Goal: Find specific fact: Find specific fact

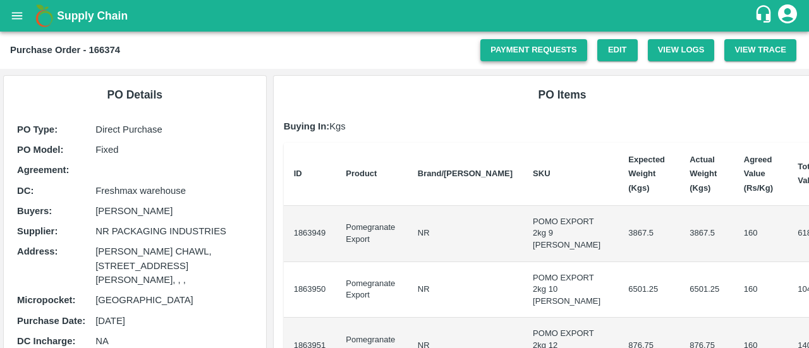
click at [550, 47] on link "Payment Requests" at bounding box center [534, 50] width 107 height 22
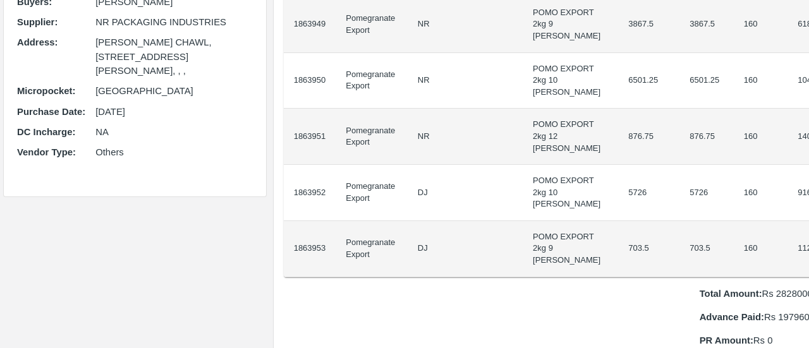
scroll to position [211, 0]
click at [735, 295] on p "Total Amount: Rs 2828000" at bounding box center [771, 293] width 142 height 14
copy p "2828000"
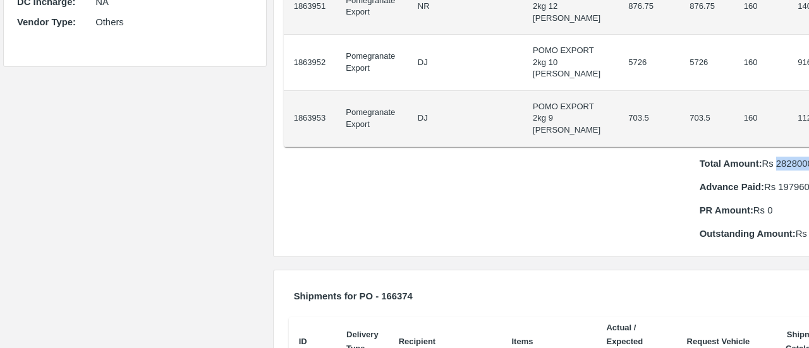
scroll to position [335, 0]
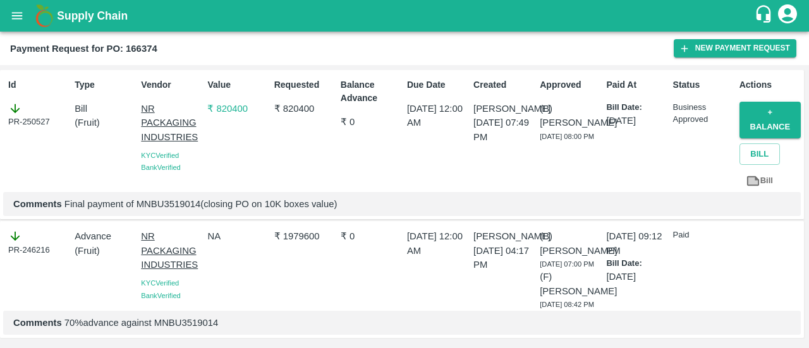
scroll to position [23, 0]
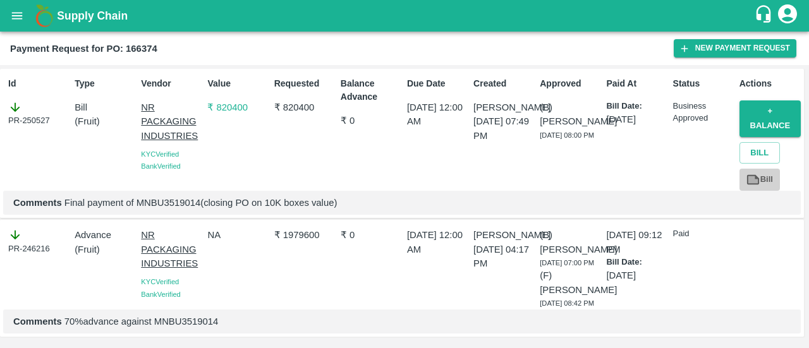
click at [755, 173] on icon at bounding box center [753, 180] width 14 height 14
click at [190, 196] on p "Comments Final payment of MNBU3519014(closing PO on 10K boxes value)" at bounding box center [402, 203] width 778 height 14
copy p "MNBU3519014"
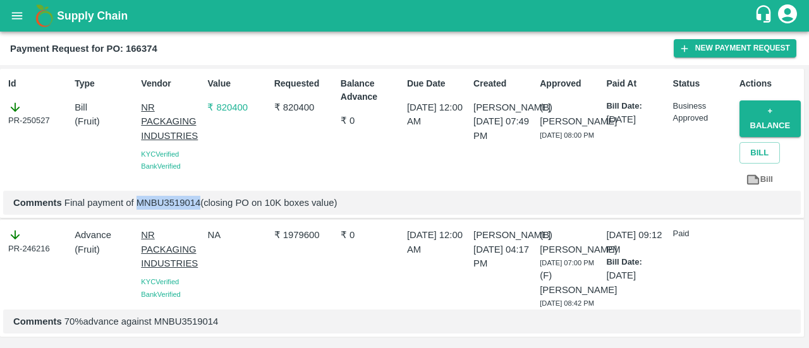
copy p "MNBU3519014"
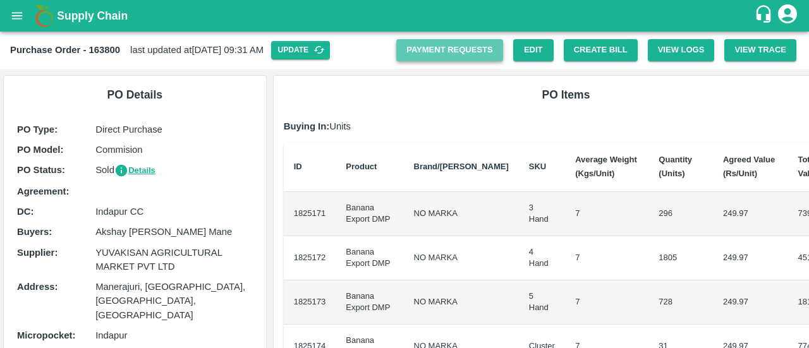
click at [477, 47] on link "Payment Requests" at bounding box center [449, 50] width 107 height 22
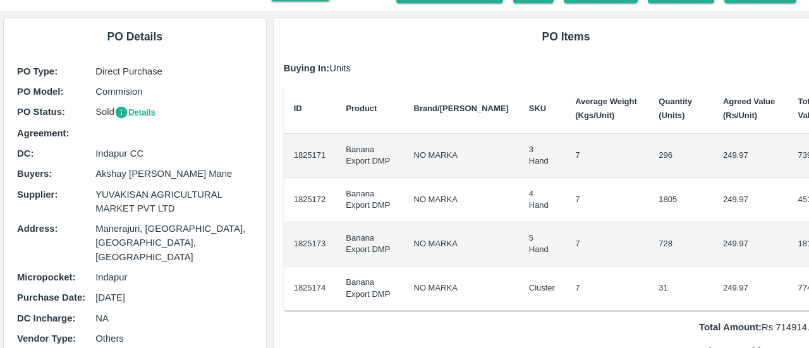
scroll to position [60, 0]
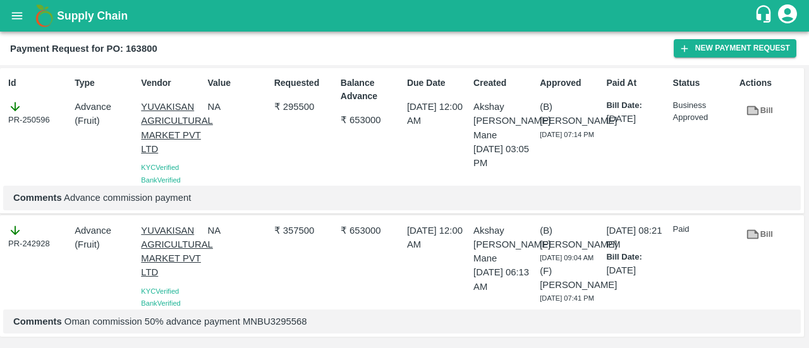
scroll to position [36, 0]
click at [260, 316] on p "Comments Oman commission 50% advance payment MNBU3295568" at bounding box center [402, 322] width 778 height 14
copy p "MNBU3295568"
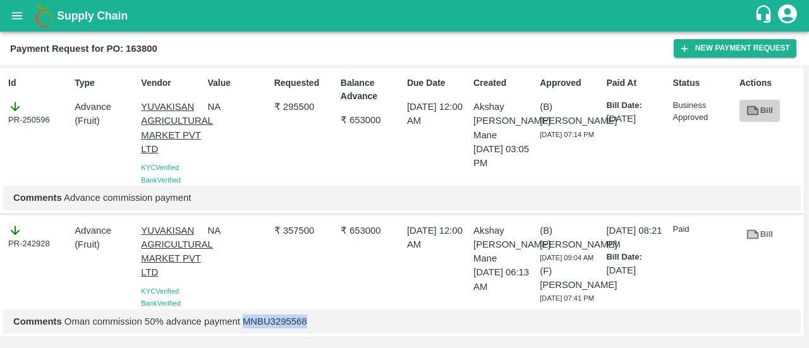
click at [759, 100] on link "Bill" at bounding box center [760, 111] width 40 height 22
